Goal: Information Seeking & Learning: Learn about a topic

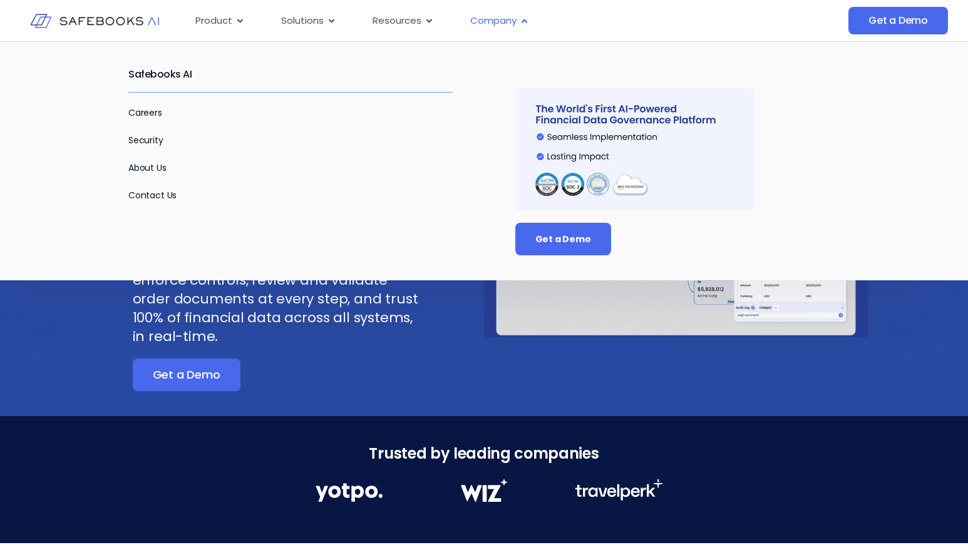
click at [493, 18] on span "Company" at bounding box center [493, 21] width 46 height 14
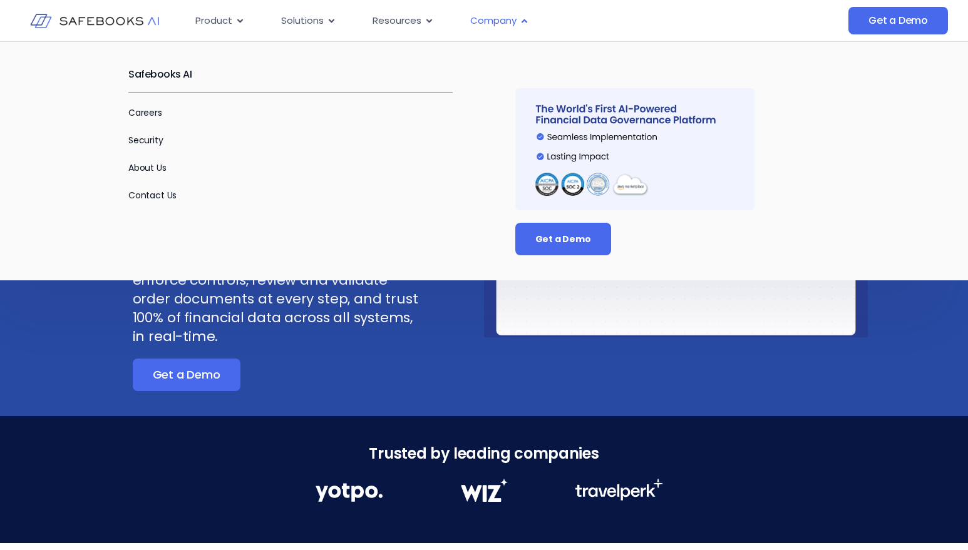
click at [488, 21] on span "Company" at bounding box center [493, 21] width 46 height 14
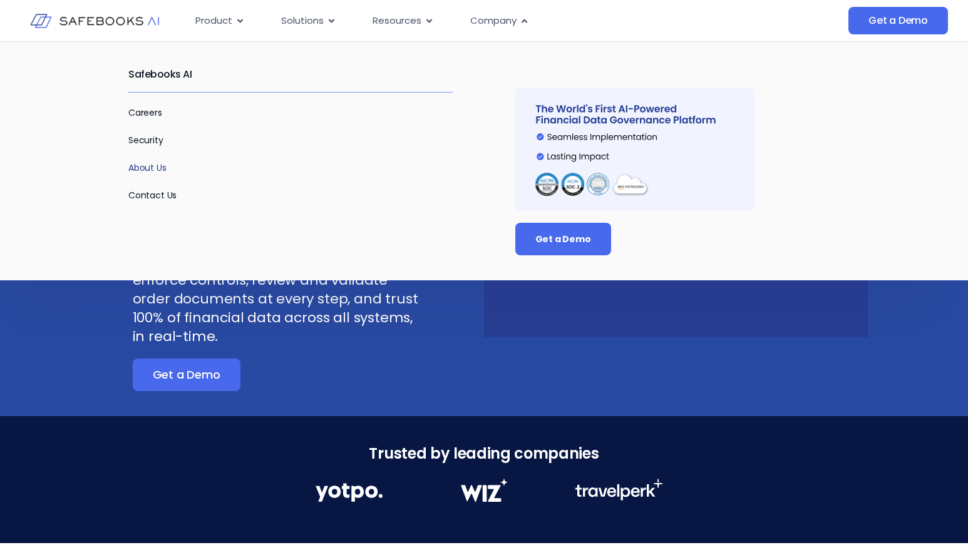
click at [146, 167] on link "About Us" at bounding box center [147, 168] width 38 height 13
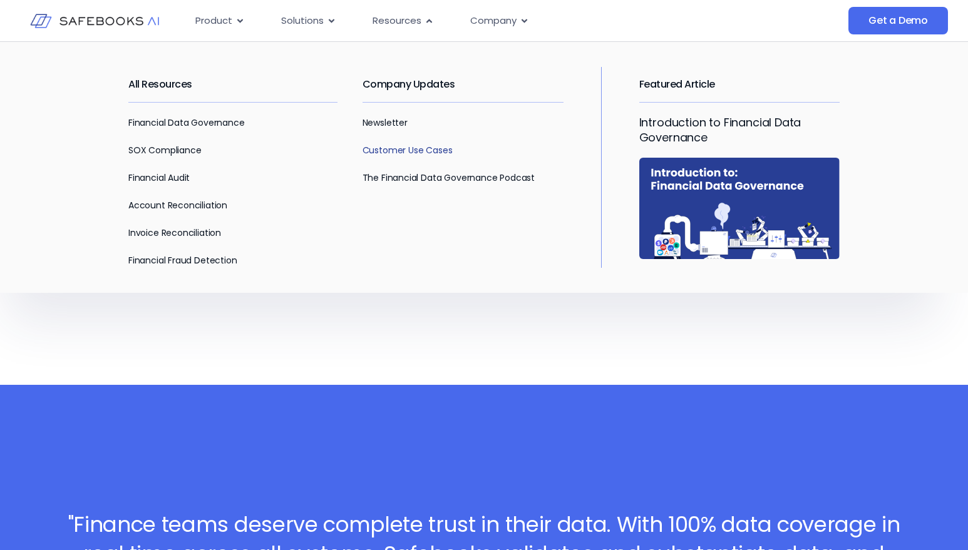
click at [373, 146] on link "Customer Use Cases" at bounding box center [407, 150] width 90 height 13
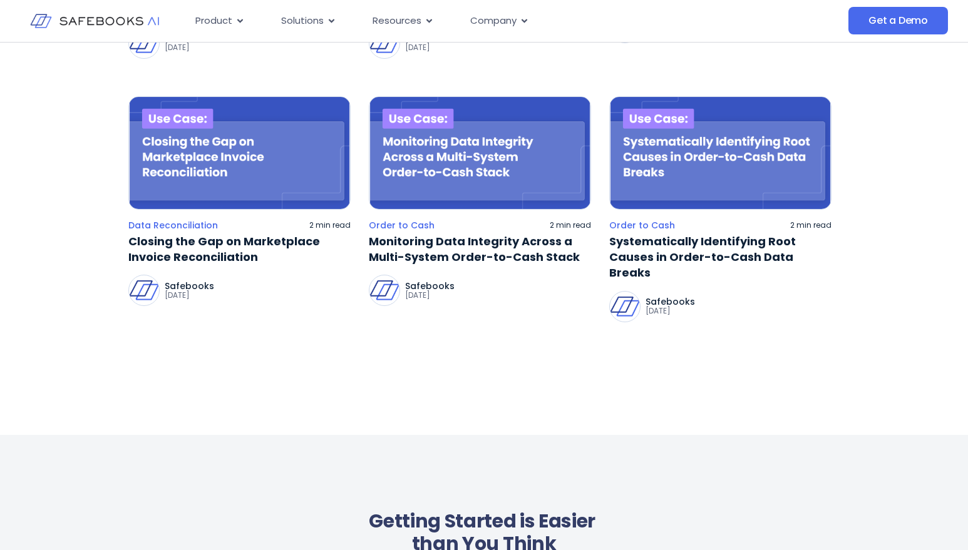
scroll to position [409, 0]
